Goal: Complete application form

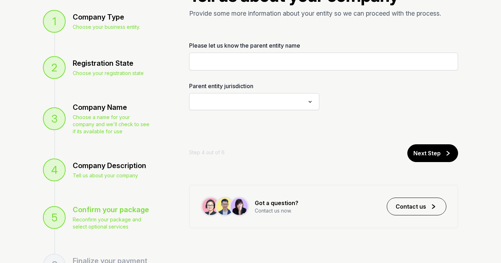
scroll to position [79, 0]
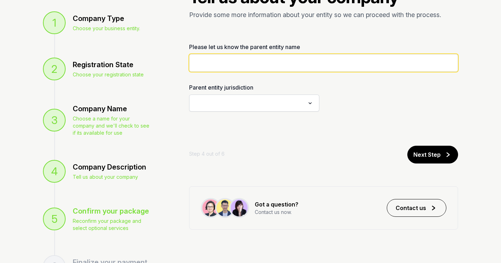
click at [235, 64] on input "2 of 5" at bounding box center [323, 63] width 269 height 18
type input "**********"
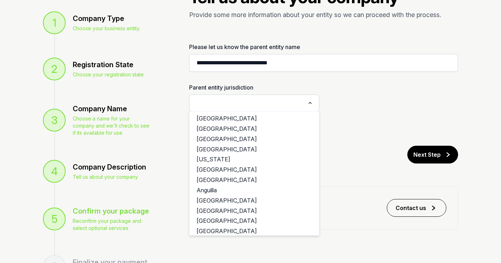
click at [313, 101] on icon "Search for option" at bounding box center [310, 103] width 7 height 9
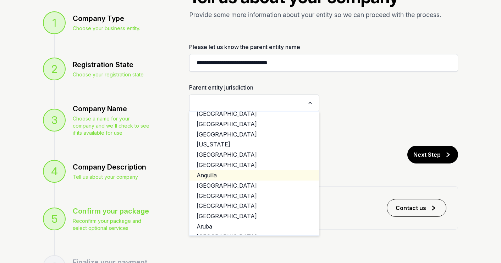
scroll to position [0, 0]
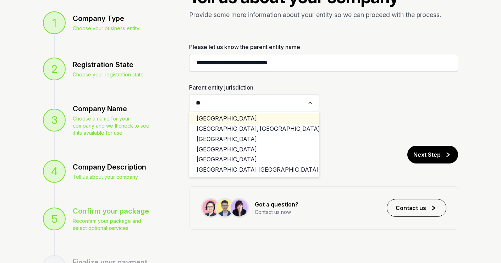
type input "*"
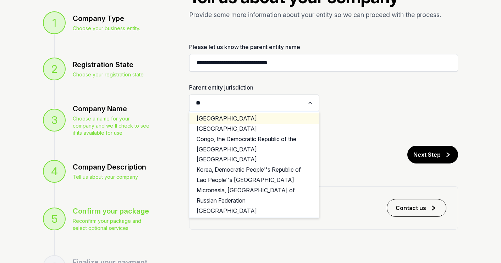
type input "*"
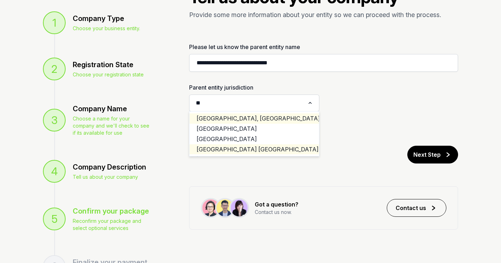
type input "*"
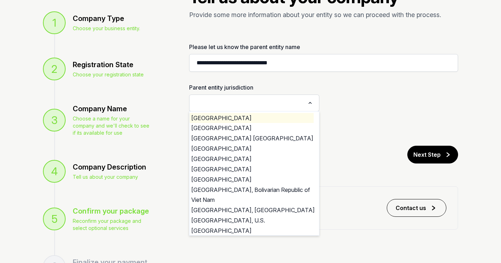
scroll to position [2388, 5]
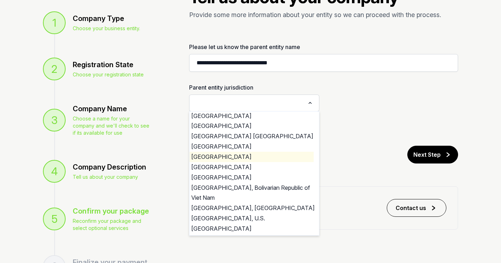
click at [204, 157] on li "[GEOGRAPHIC_DATA]" at bounding box center [249, 157] width 130 height 10
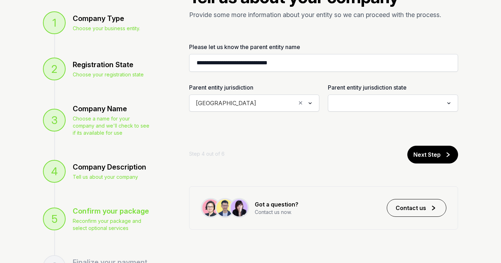
click at [360, 102] on input "Search for option" at bounding box center [387, 103] width 111 height 10
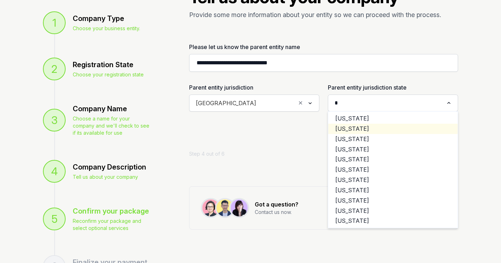
click at [353, 126] on li "[US_STATE]" at bounding box center [393, 128] width 130 height 10
type input "*"
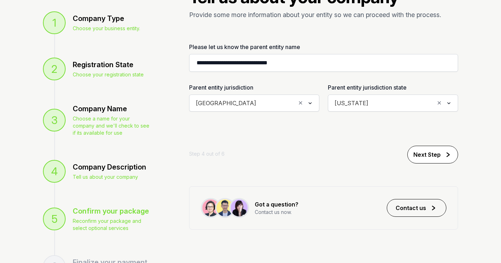
click at [443, 156] on link "Next Step" at bounding box center [432, 154] width 51 height 18
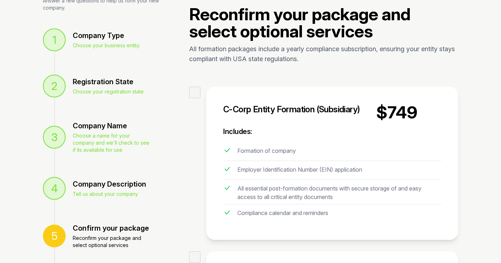
scroll to position [0, 0]
